Goal: Information Seeking & Learning: Learn about a topic

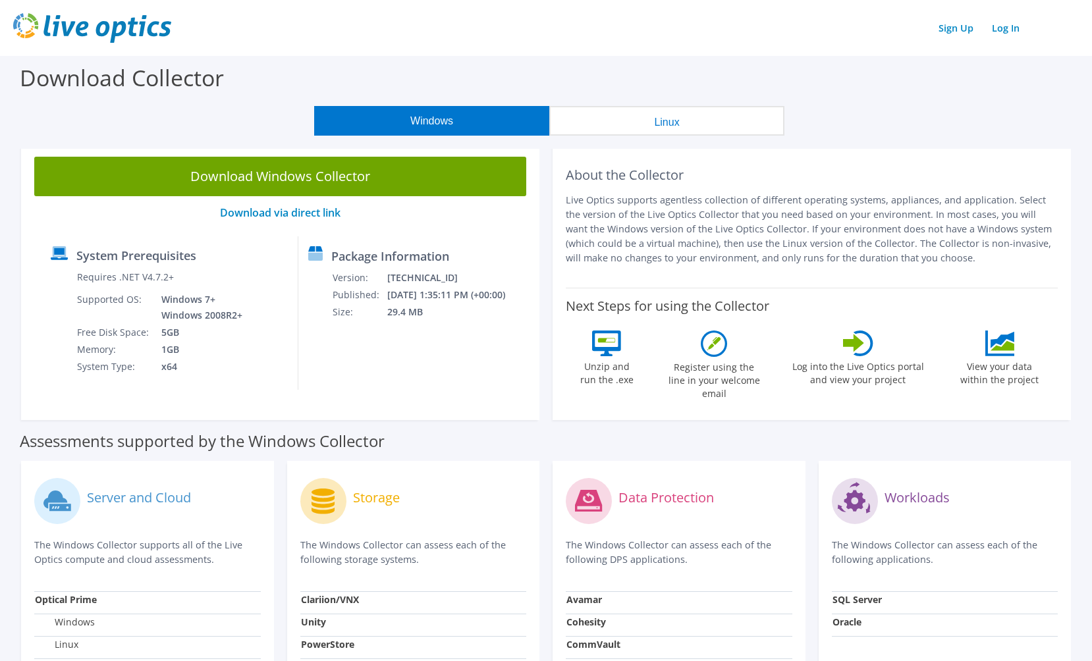
click at [862, 350] on icon at bounding box center [858, 344] width 30 height 26
click at [860, 377] on label "Log into the Live Optics portal and view your project" at bounding box center [858, 371] width 133 height 30
click at [1013, 31] on link "Log In" at bounding box center [1005, 27] width 41 height 19
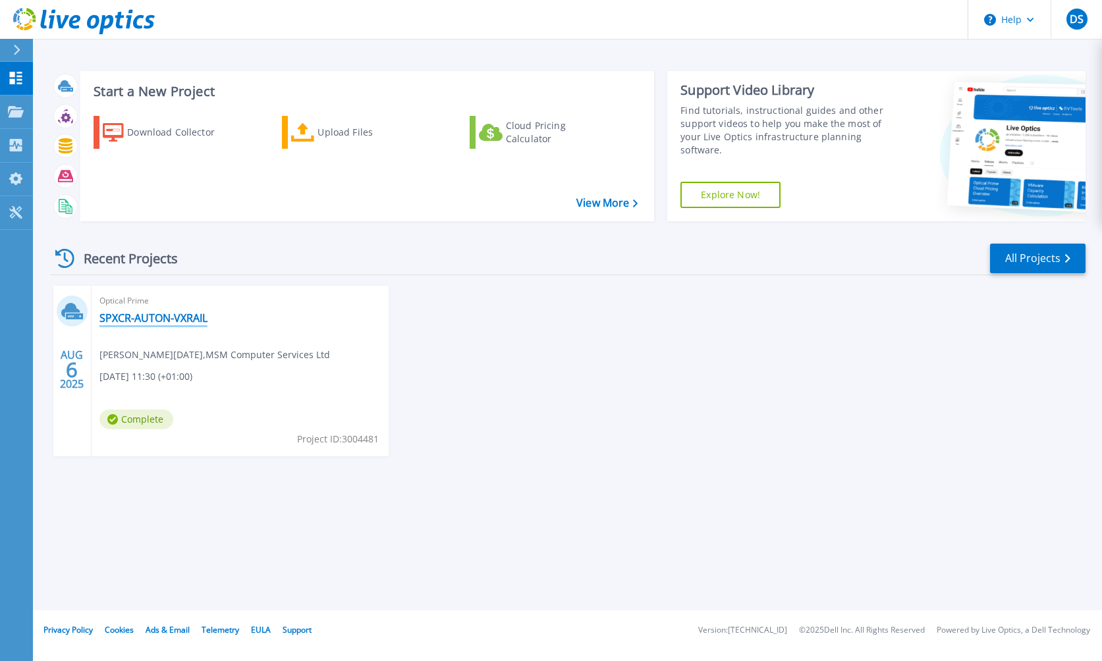
click at [136, 314] on link "SPXCR-AUTON-VXRAIL" at bounding box center [153, 318] width 108 height 13
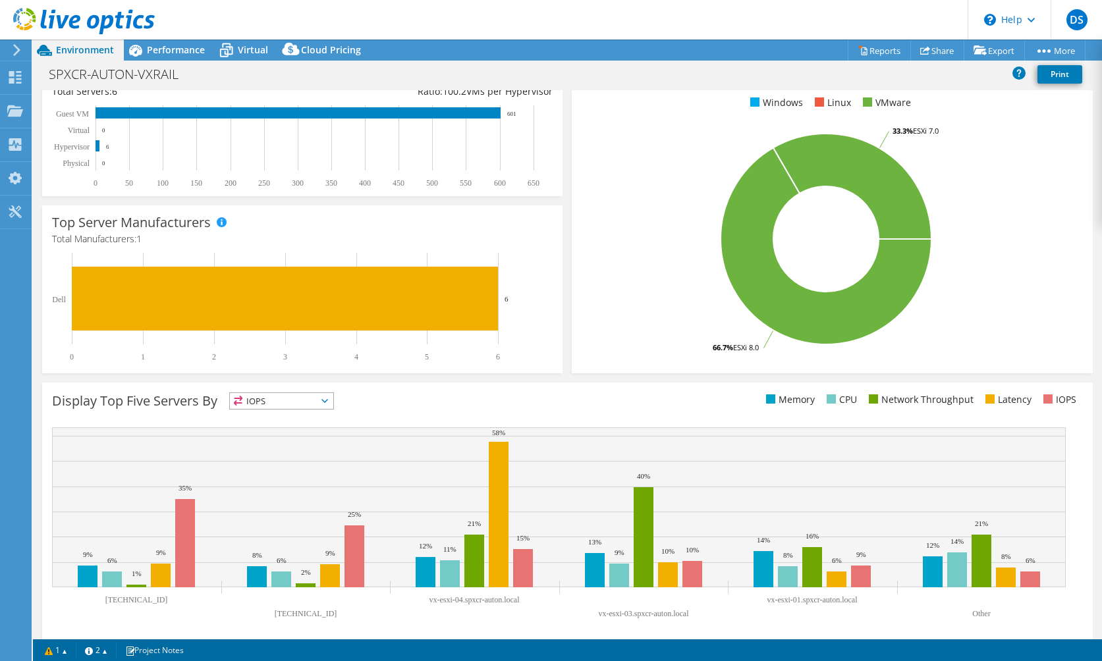
scroll to position [218, 0]
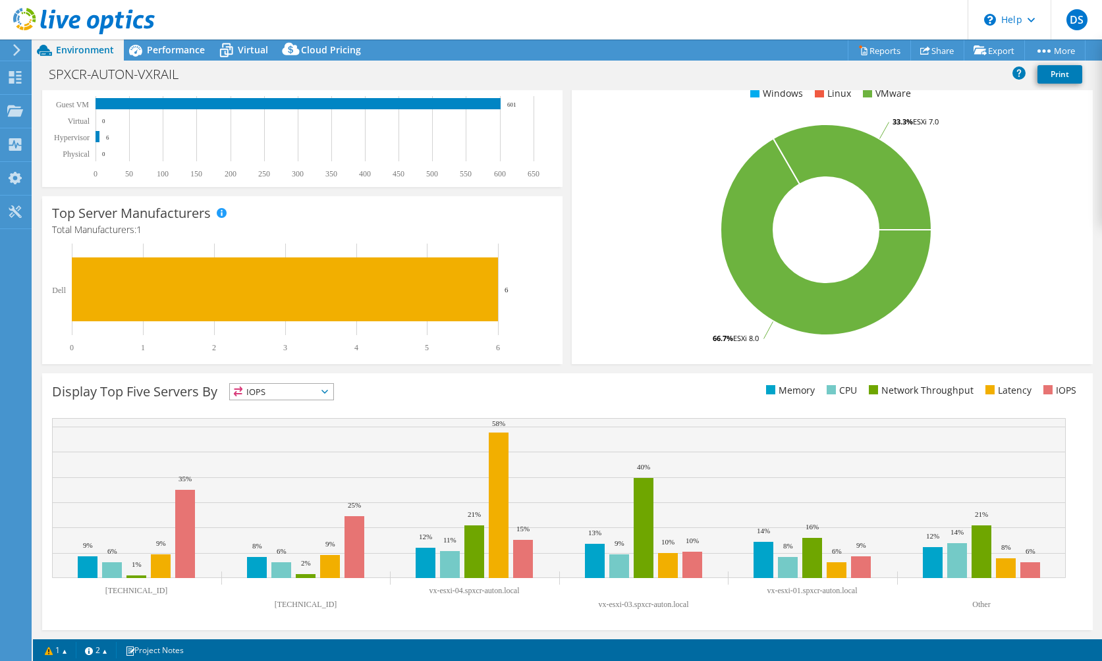
click at [333, 396] on span "IOPS" at bounding box center [281, 392] width 103 height 16
click at [293, 424] on li "Memory" at bounding box center [281, 427] width 103 height 18
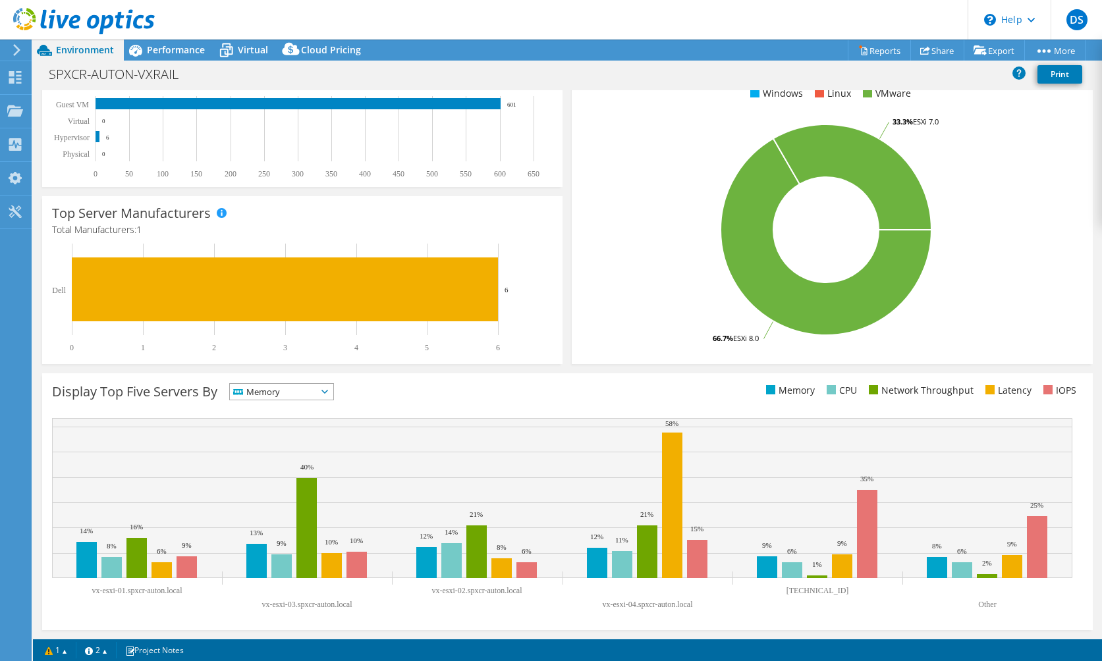
click at [333, 394] on span "Memory" at bounding box center [281, 392] width 103 height 16
click at [281, 445] on li "CPU" at bounding box center [281, 446] width 103 height 18
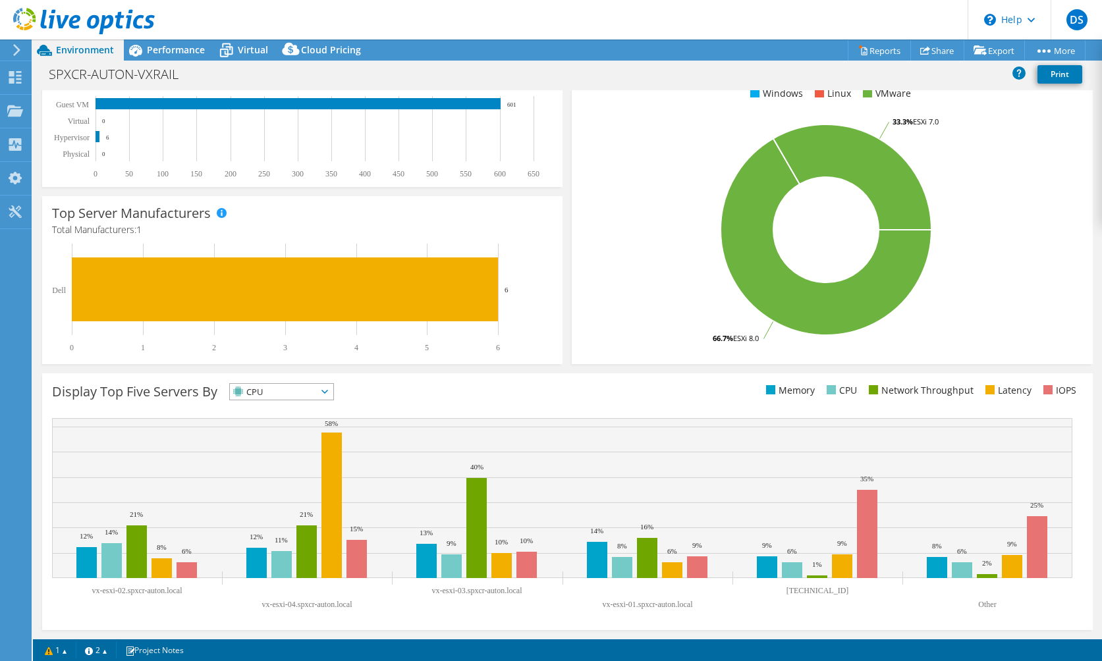
click at [317, 397] on span "CPU" at bounding box center [273, 392] width 87 height 16
click at [306, 462] on li "Network Throughput" at bounding box center [281, 464] width 103 height 18
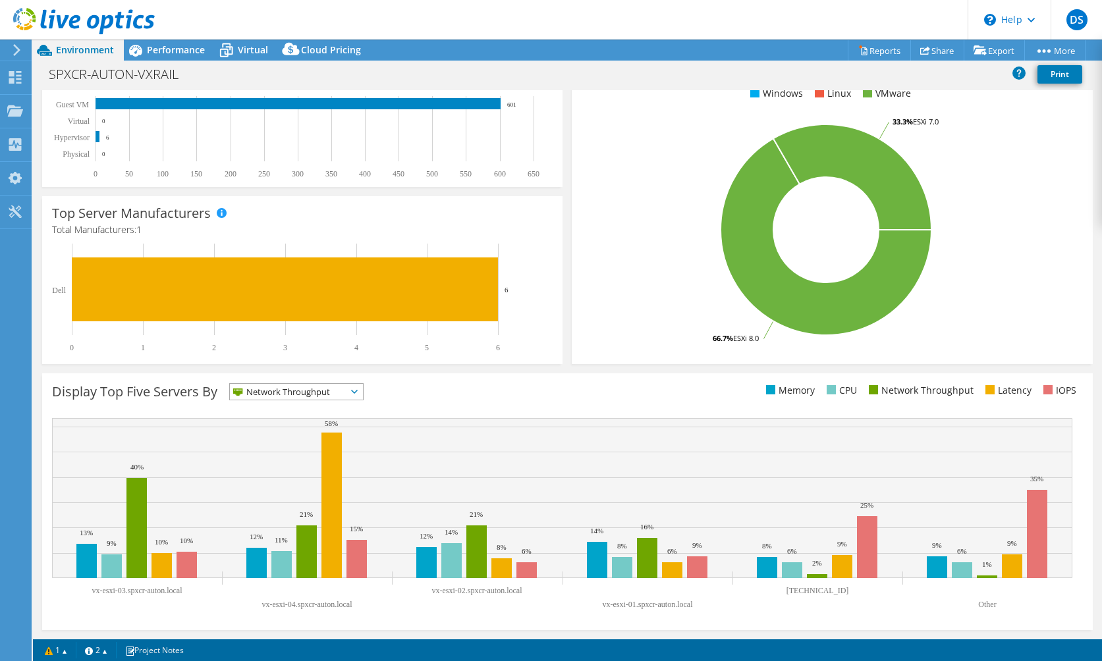
click at [346, 394] on span "Network Throughput" at bounding box center [288, 392] width 117 height 16
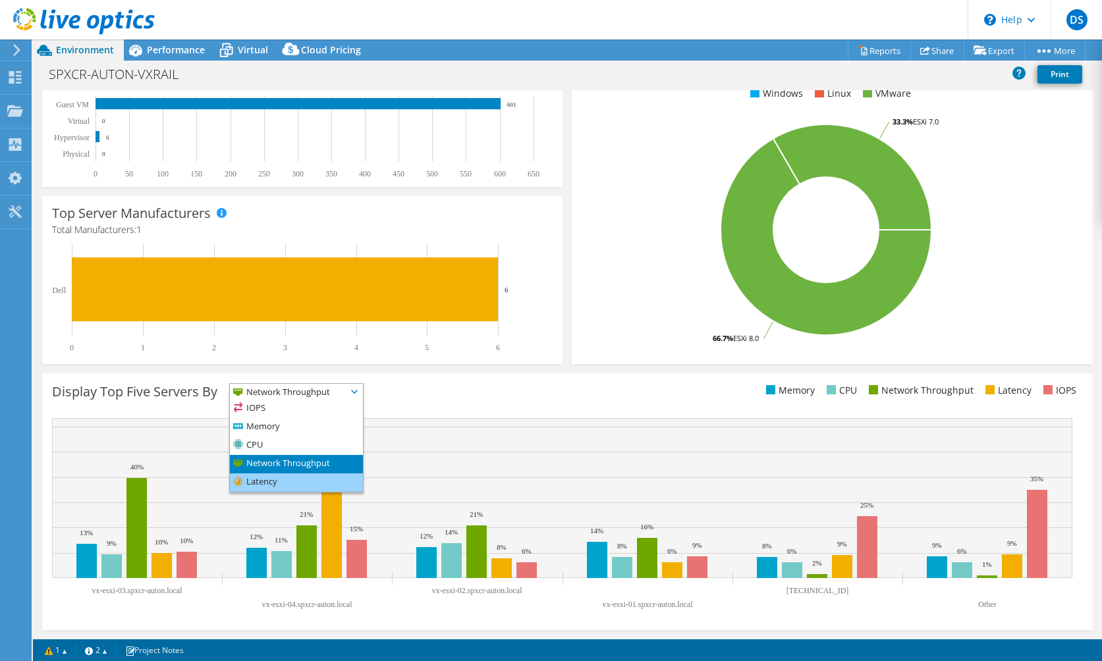
click at [315, 485] on li "Latency" at bounding box center [296, 483] width 133 height 18
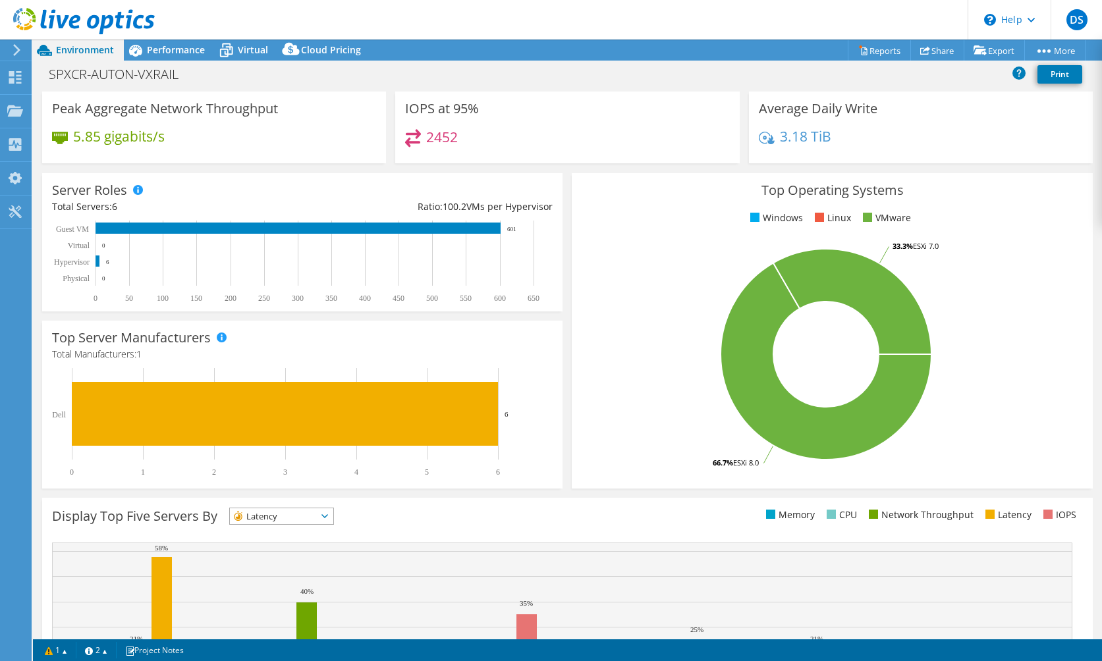
scroll to position [86, 0]
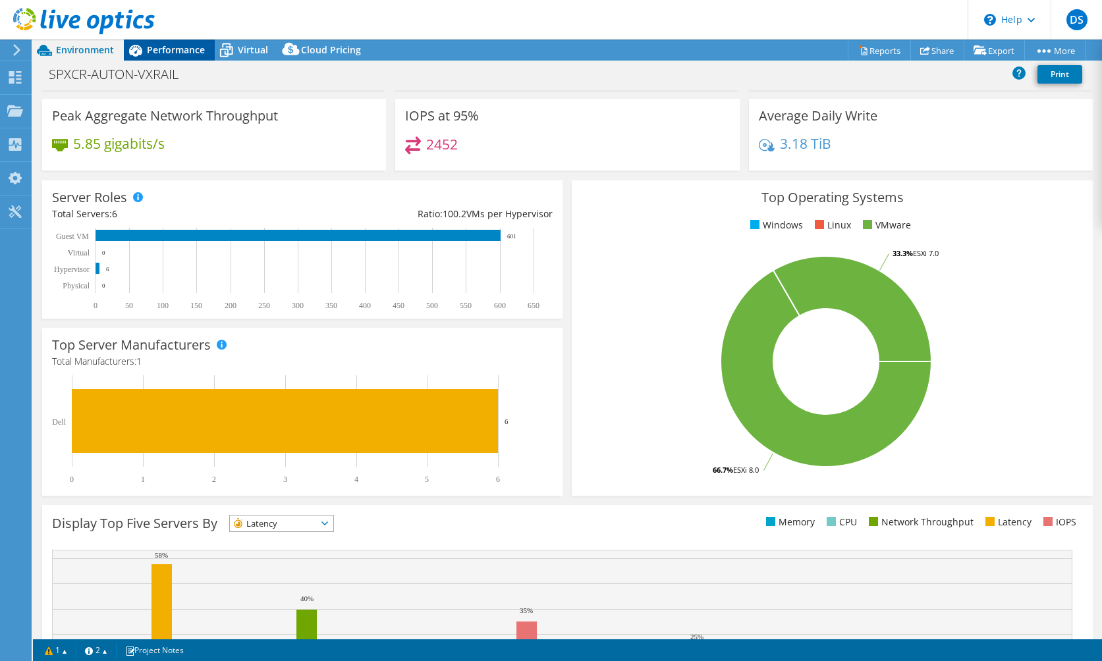
click at [184, 47] on span "Performance" at bounding box center [176, 49] width 58 height 13
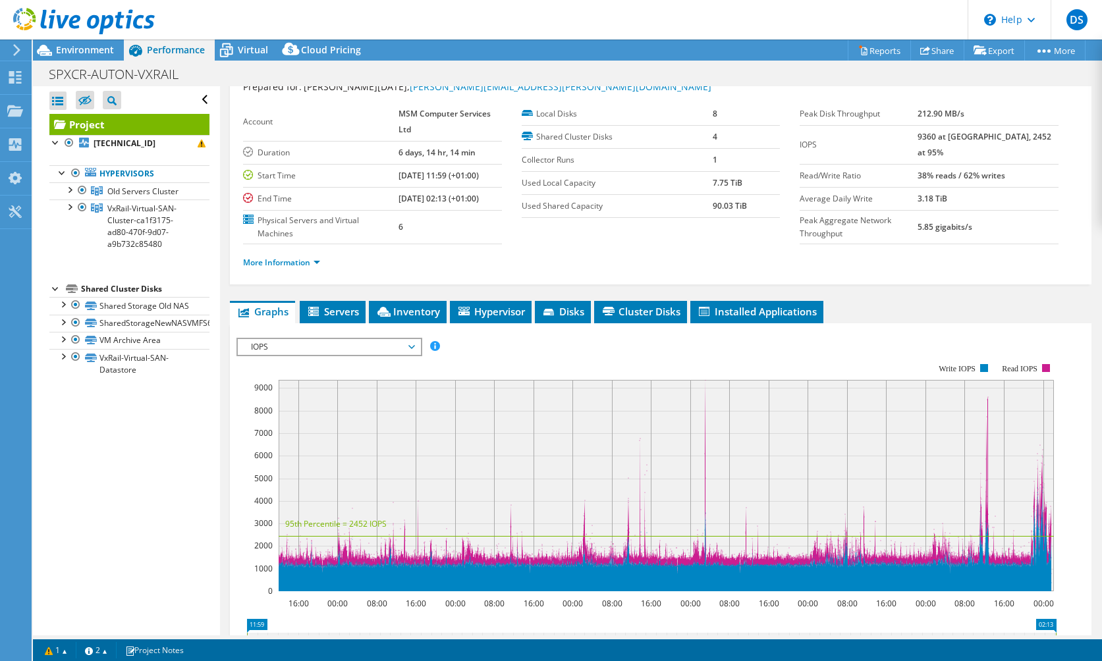
scroll to position [66, 0]
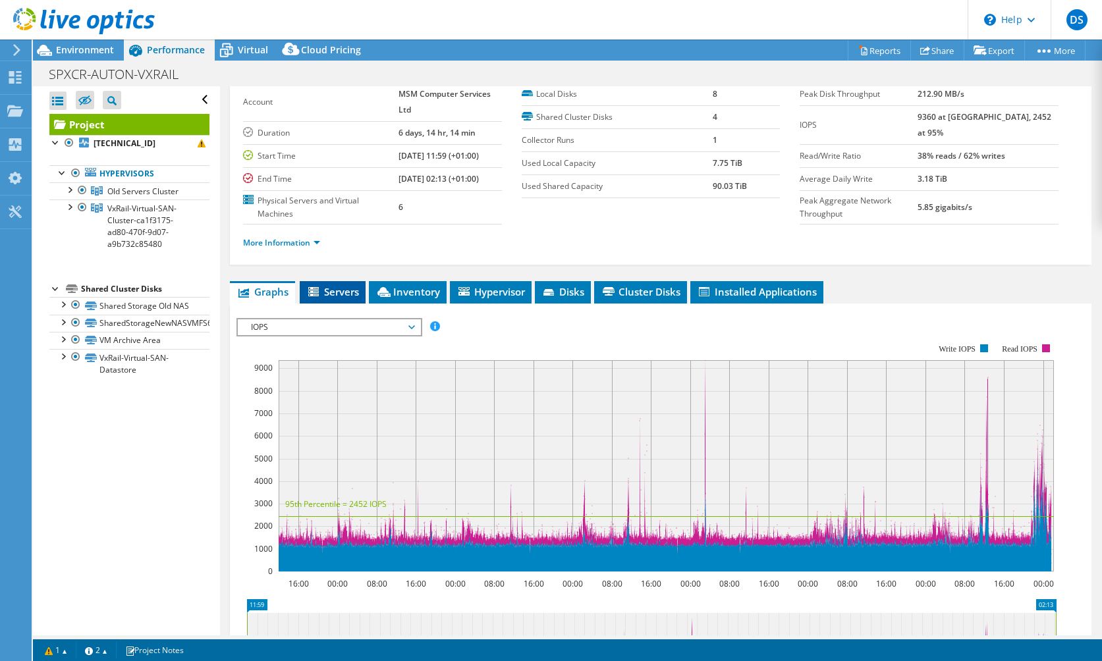
click at [335, 288] on span "Servers" at bounding box center [332, 291] width 53 height 13
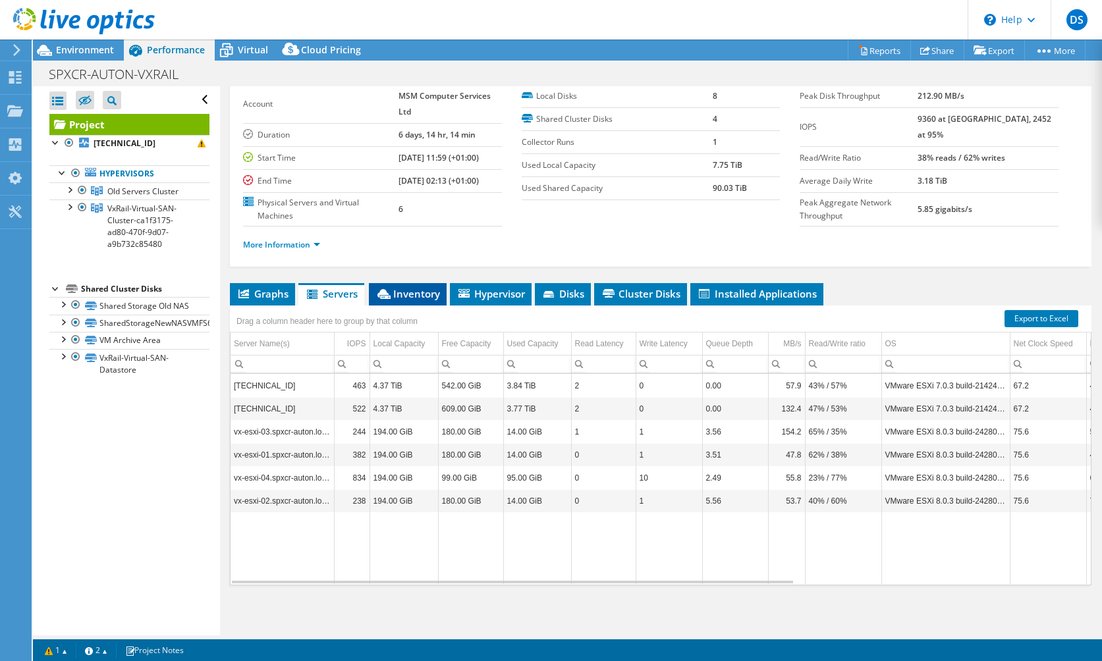
click at [421, 296] on span "Inventory" at bounding box center [407, 293] width 65 height 13
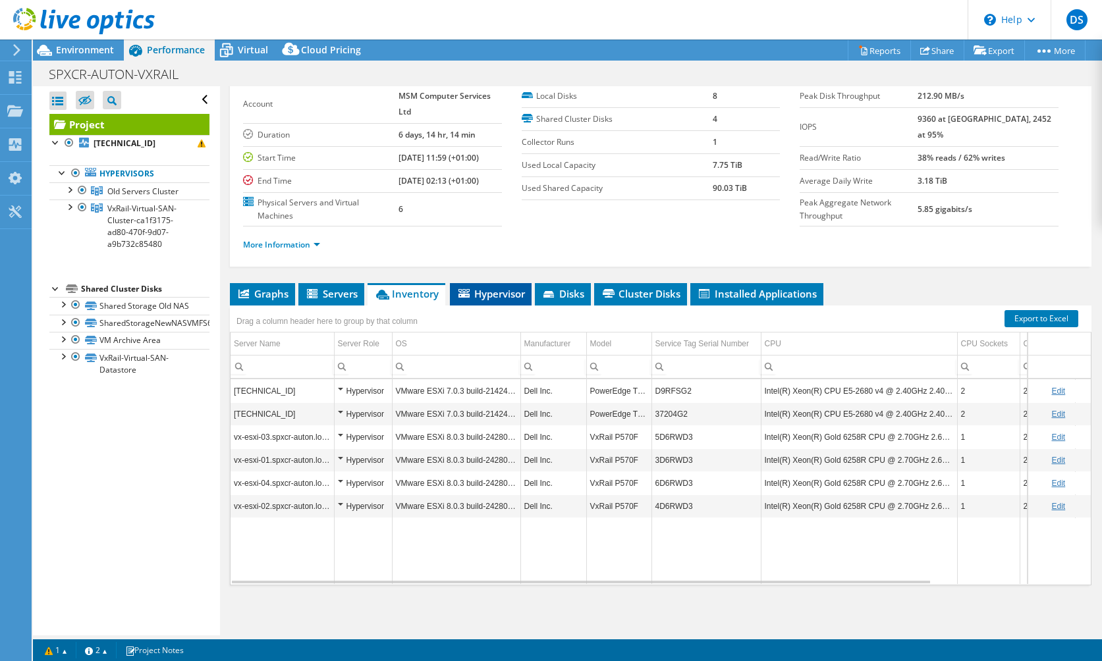
click at [507, 302] on li "Hypervisor" at bounding box center [491, 294] width 82 height 22
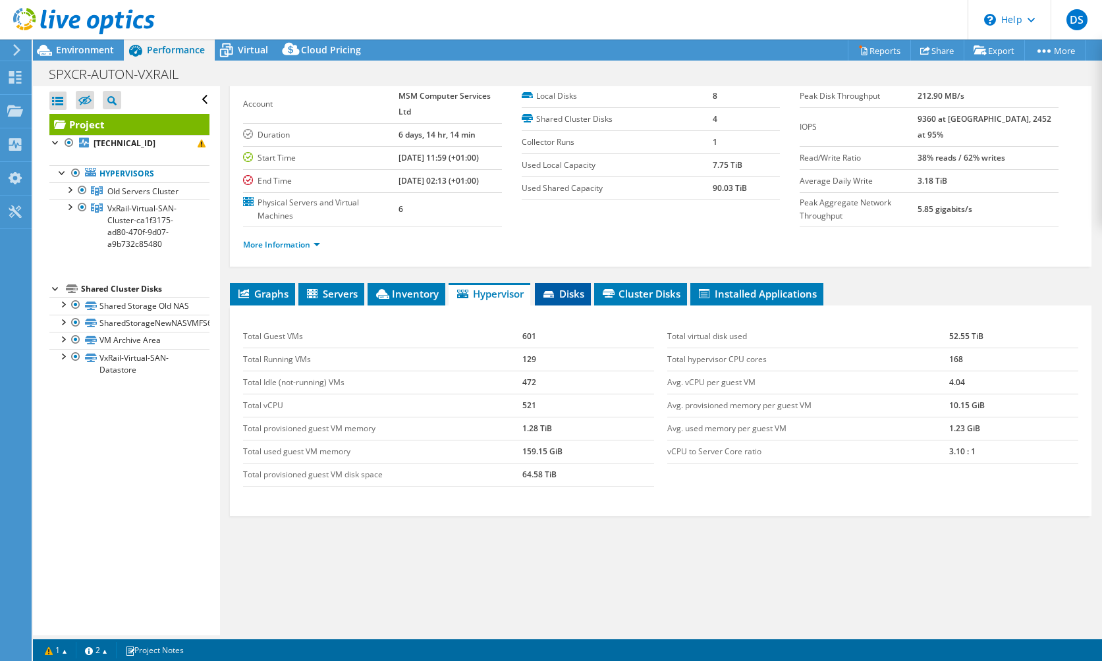
click at [587, 299] on li "Disks" at bounding box center [563, 294] width 56 height 22
